Goal: Task Accomplishment & Management: Use online tool/utility

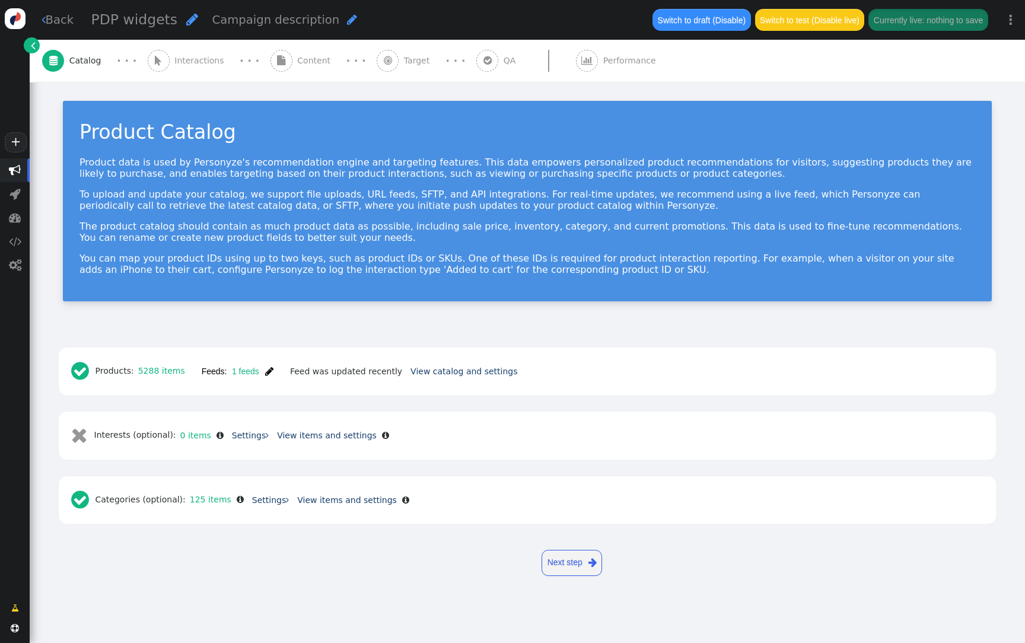
click at [310, 70] on div " Content" at bounding box center [303, 61] width 65 height 42
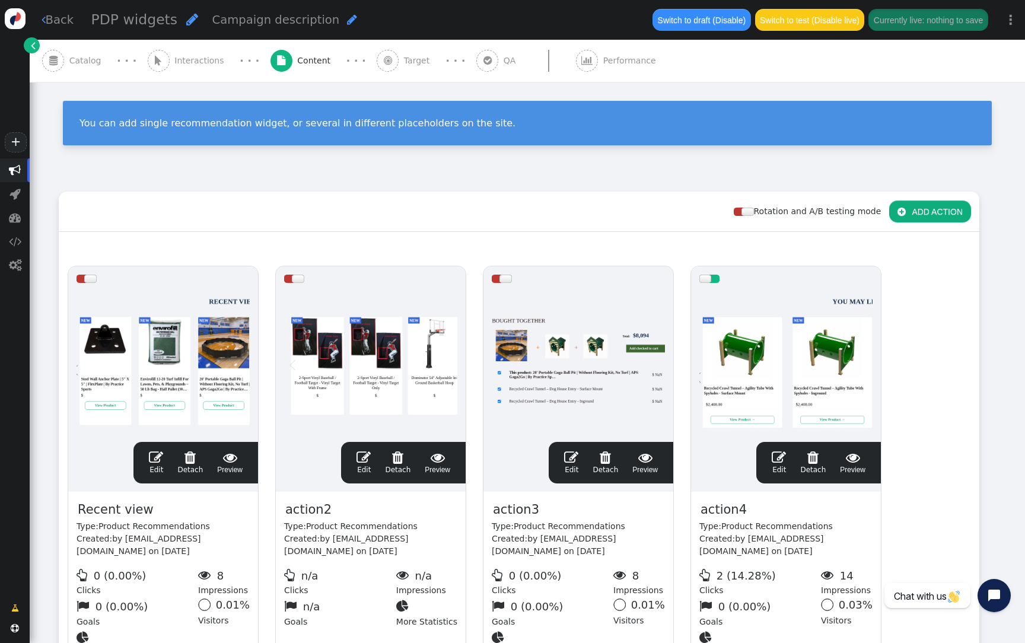
click at [504, 60] on span "QA" at bounding box center [512, 61] width 17 height 12
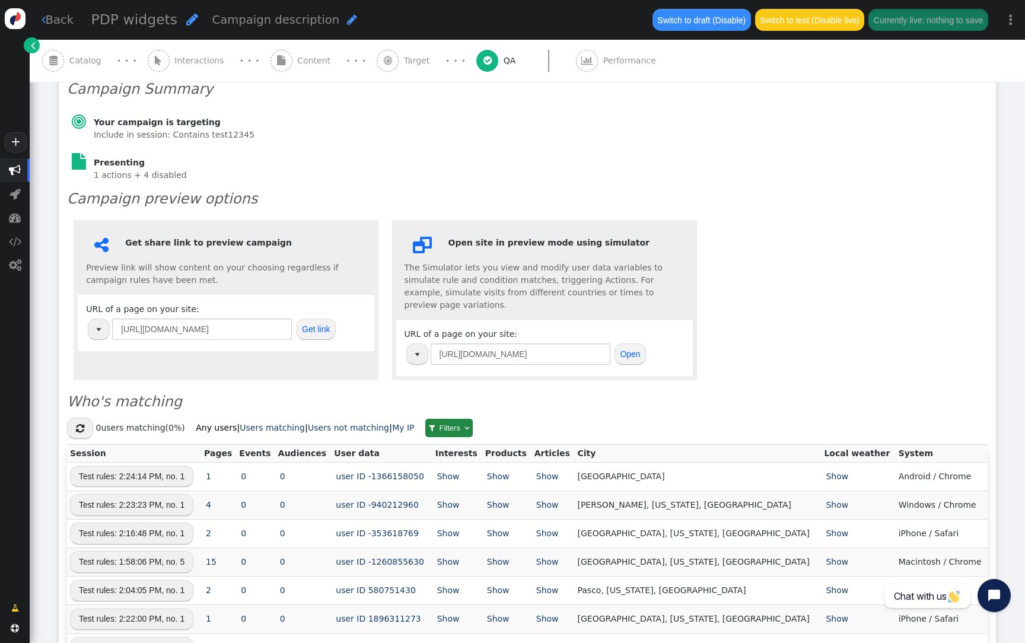
scroll to position [345, 0]
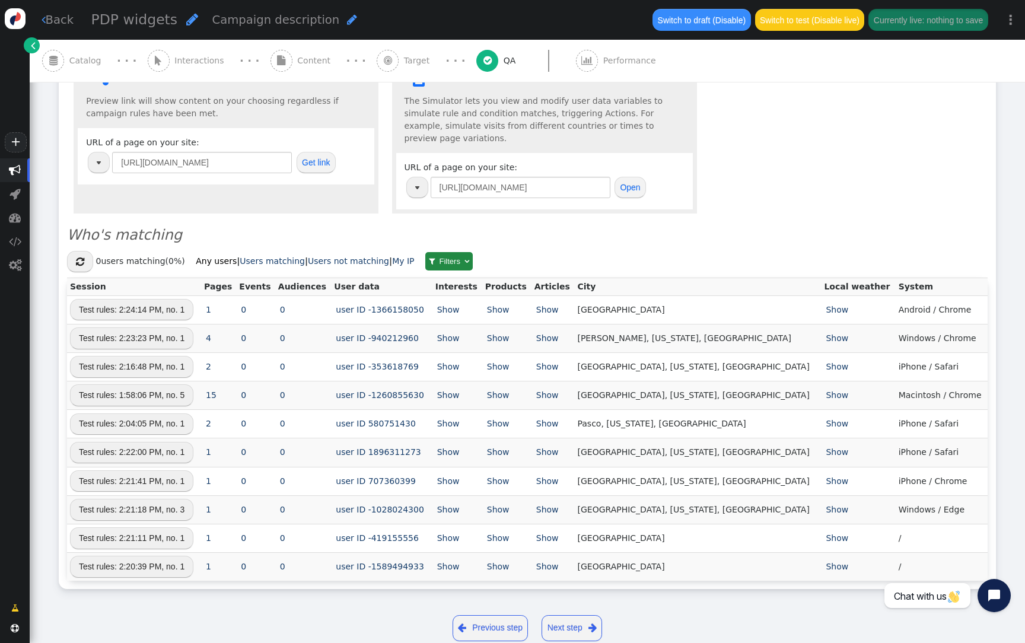
click at [84, 251] on button "" at bounding box center [80, 261] width 26 height 21
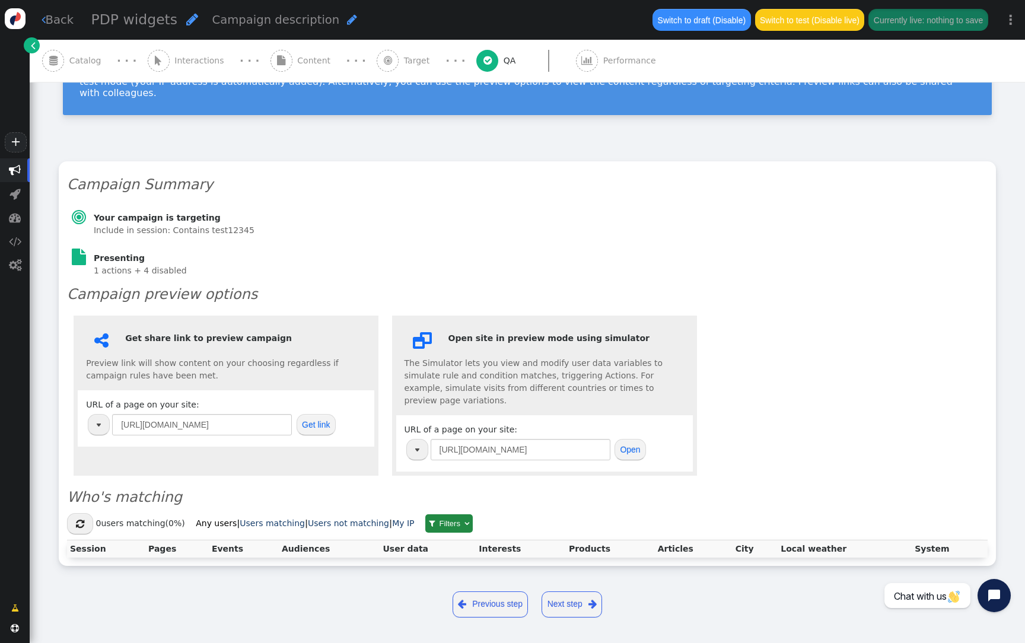
scroll to position [59, 0]
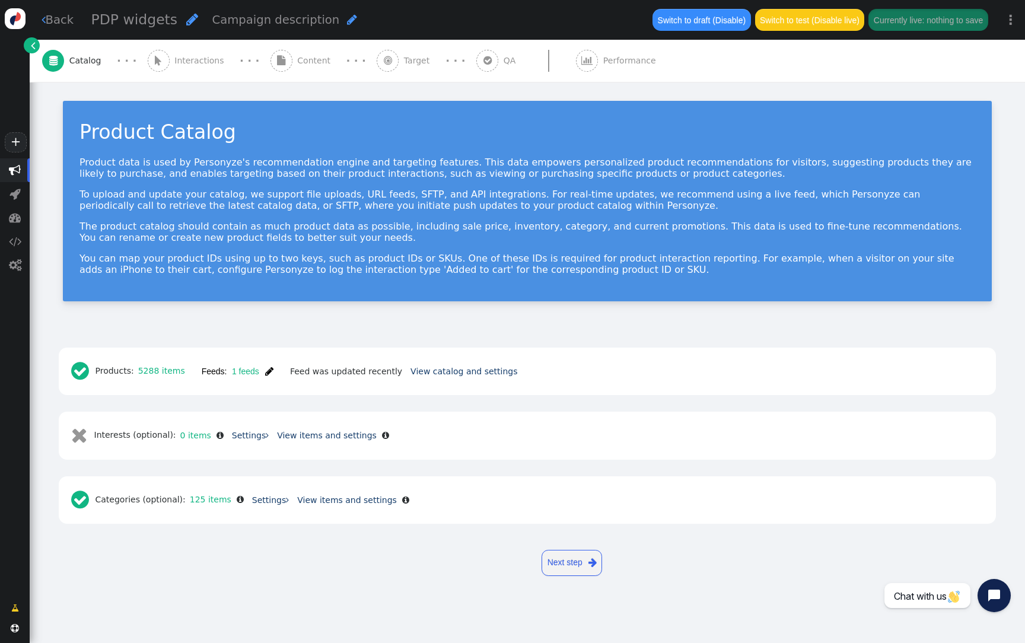
click at [476, 63] on span "" at bounding box center [487, 61] width 22 height 22
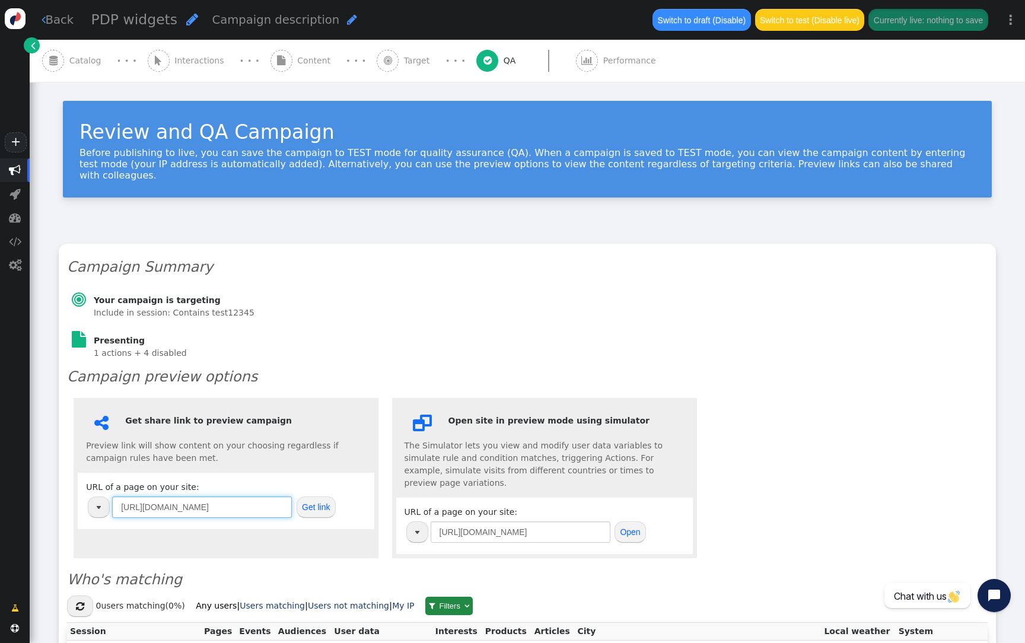
click at [203, 497] on input "[URL][DOMAIN_NAME]" at bounding box center [202, 507] width 180 height 21
